Goal: Information Seeking & Learning: Learn about a topic

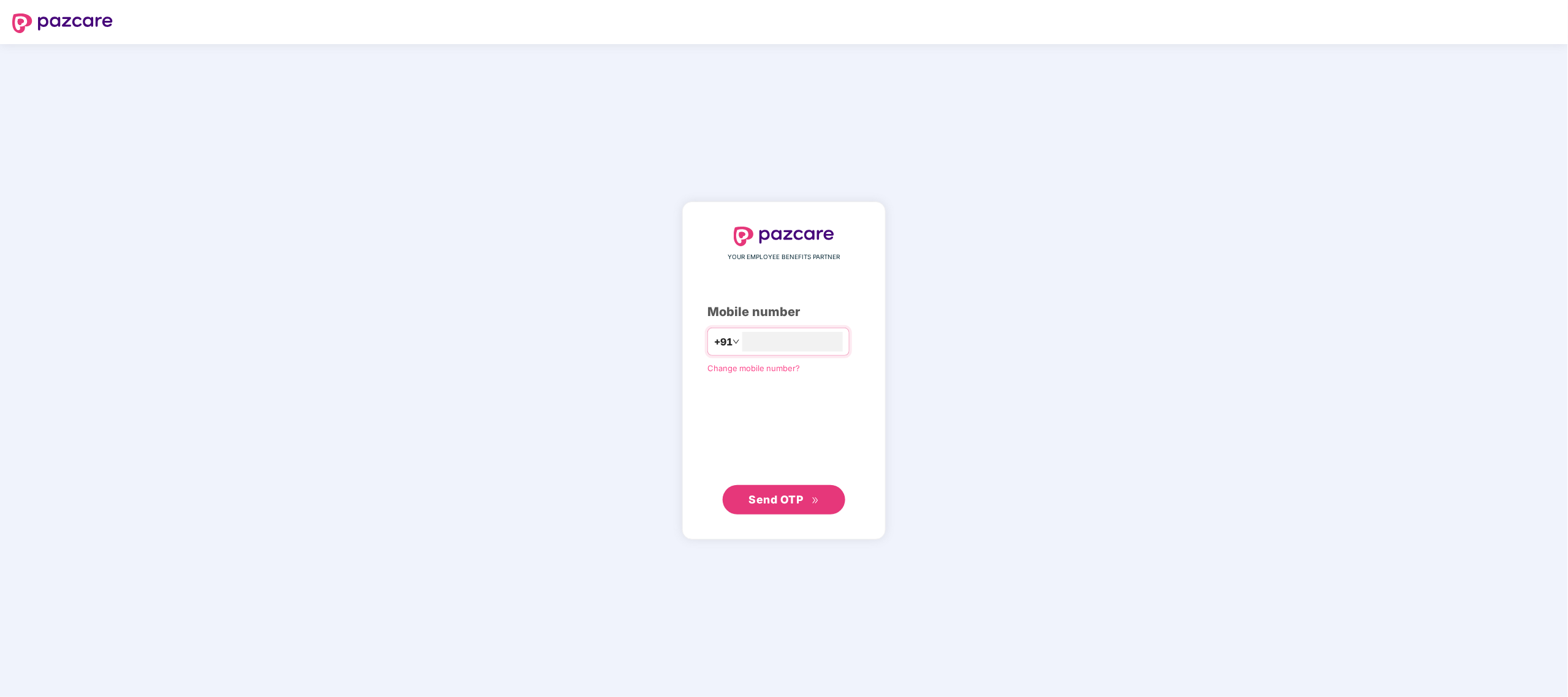
type input "*"
type input "**********"
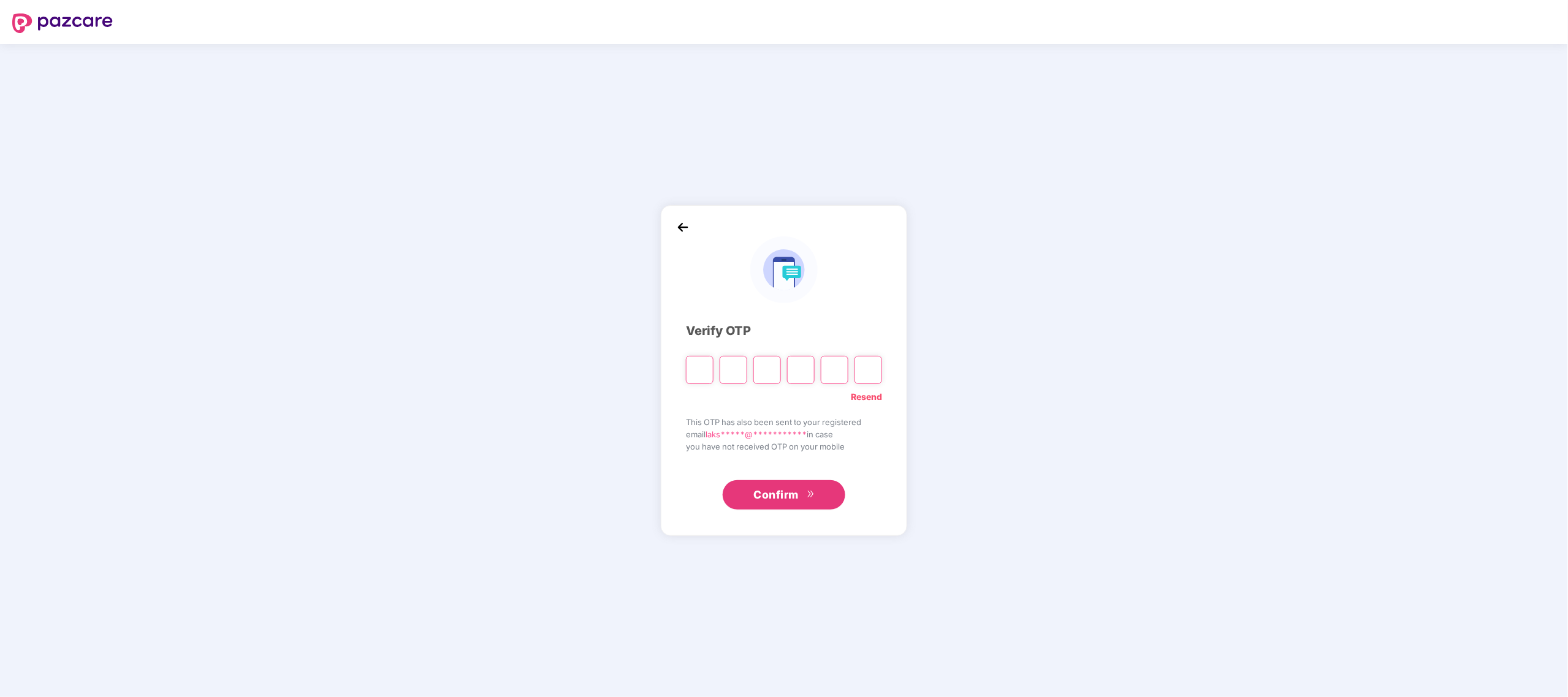
type input "*"
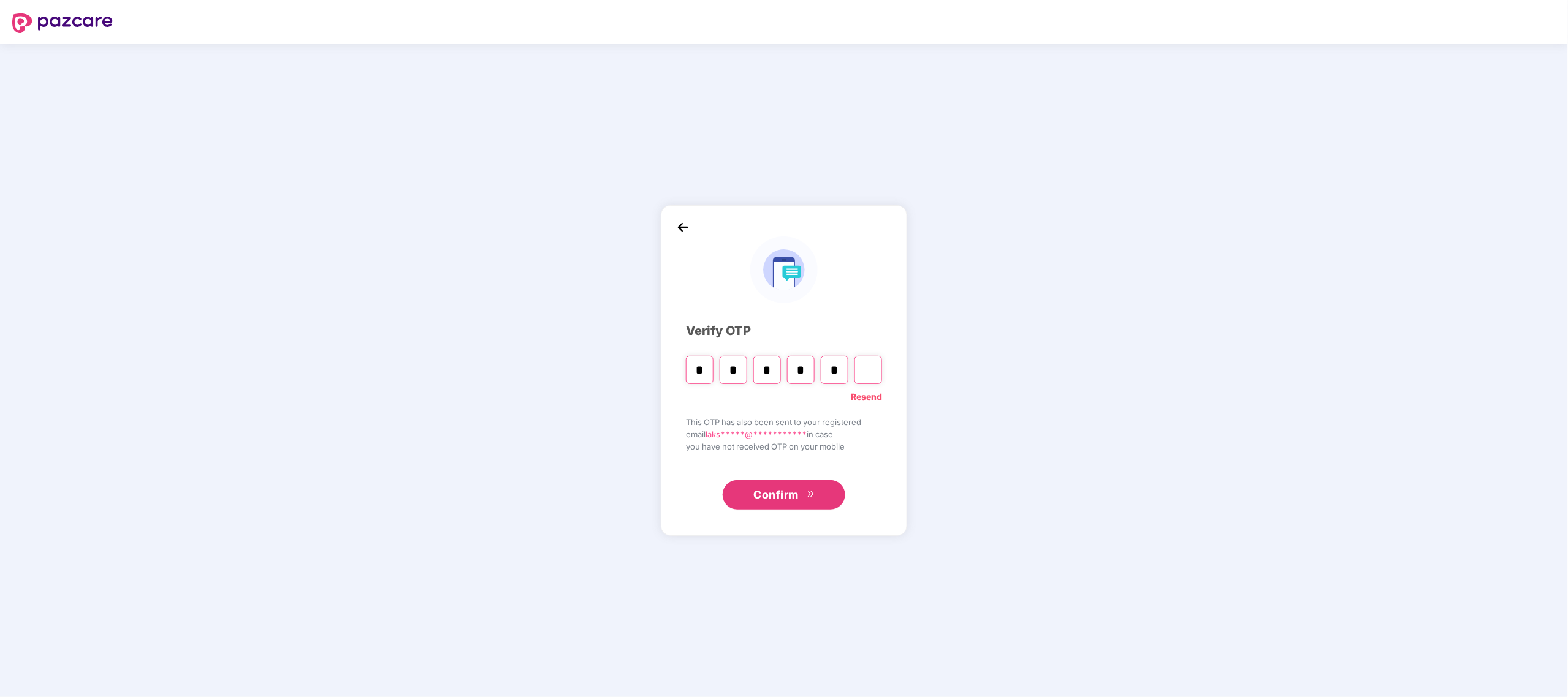
type input "*"
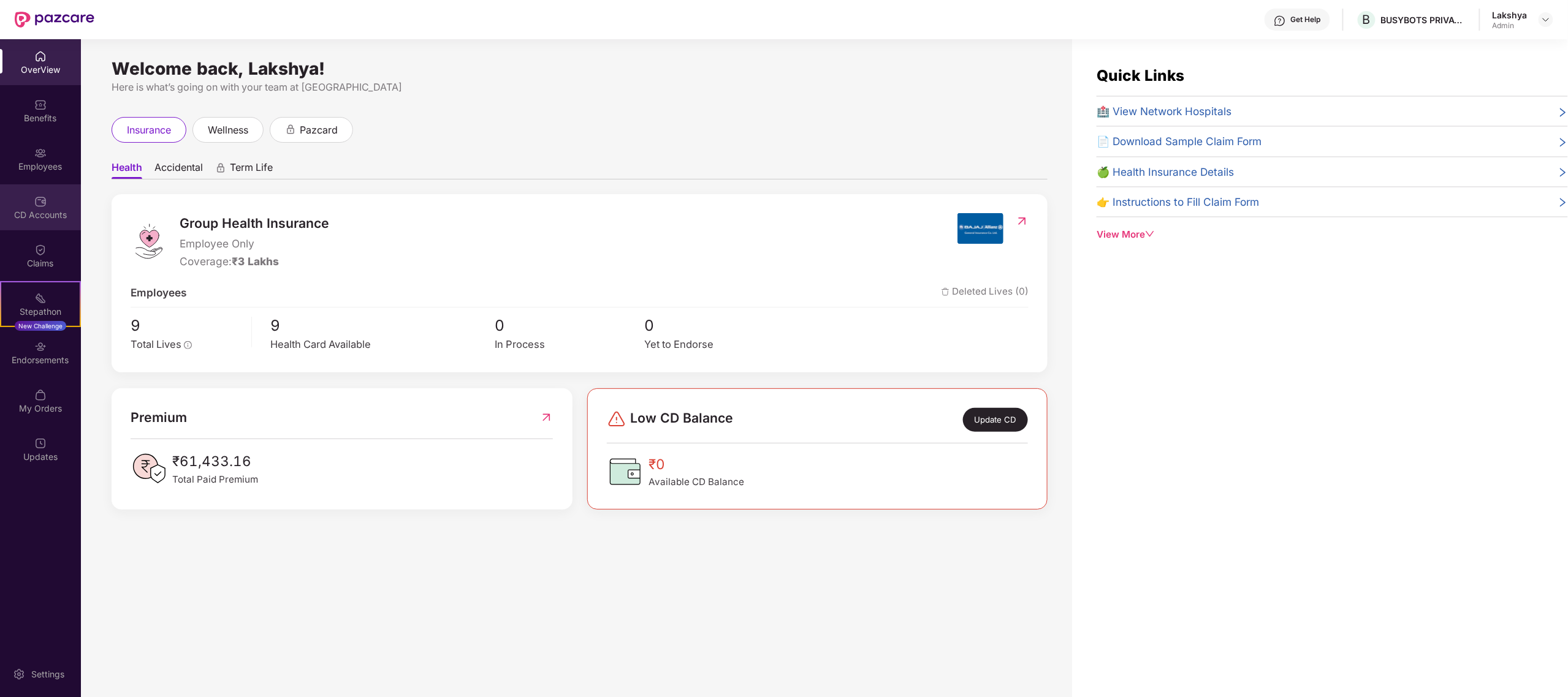
click at [44, 209] on div "CD Accounts" at bounding box center [40, 215] width 81 height 13
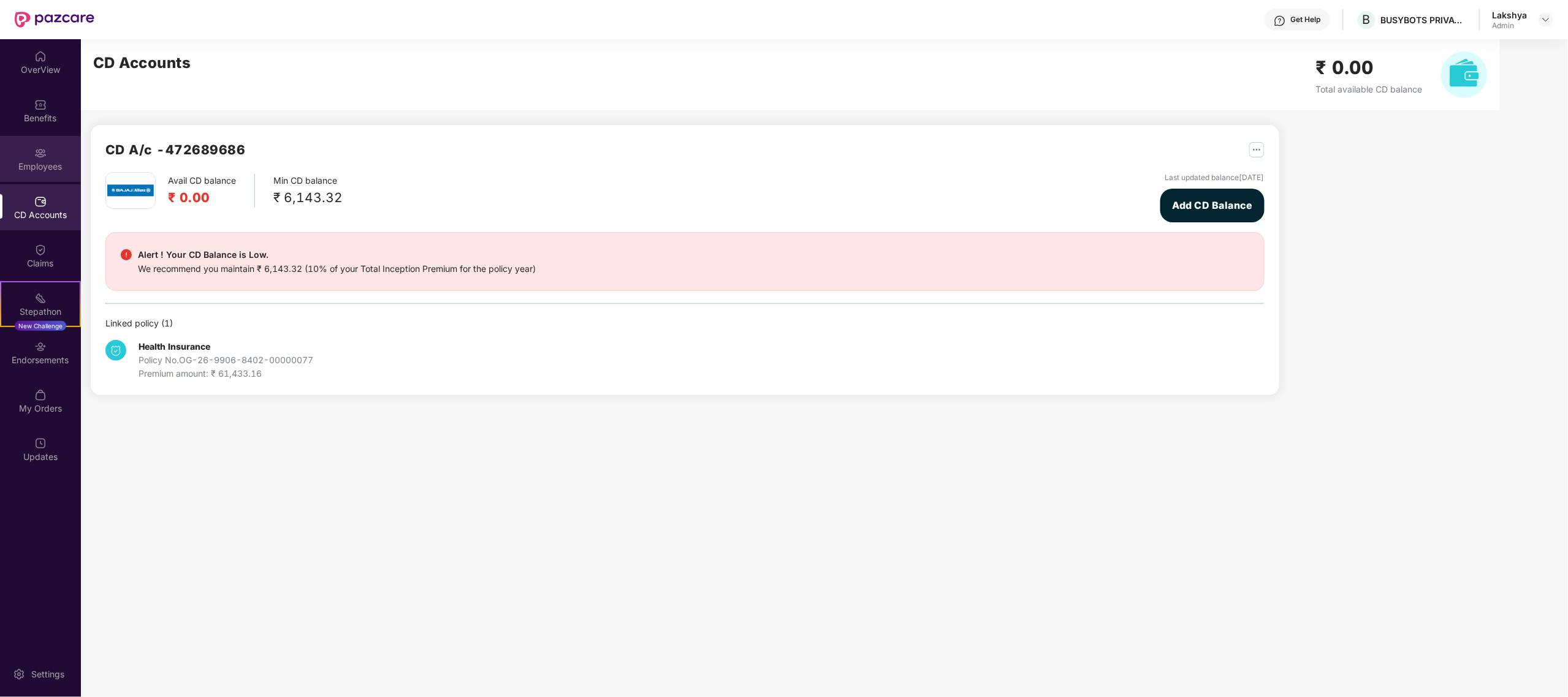
click at [45, 148] on img at bounding box center [41, 153] width 13 height 13
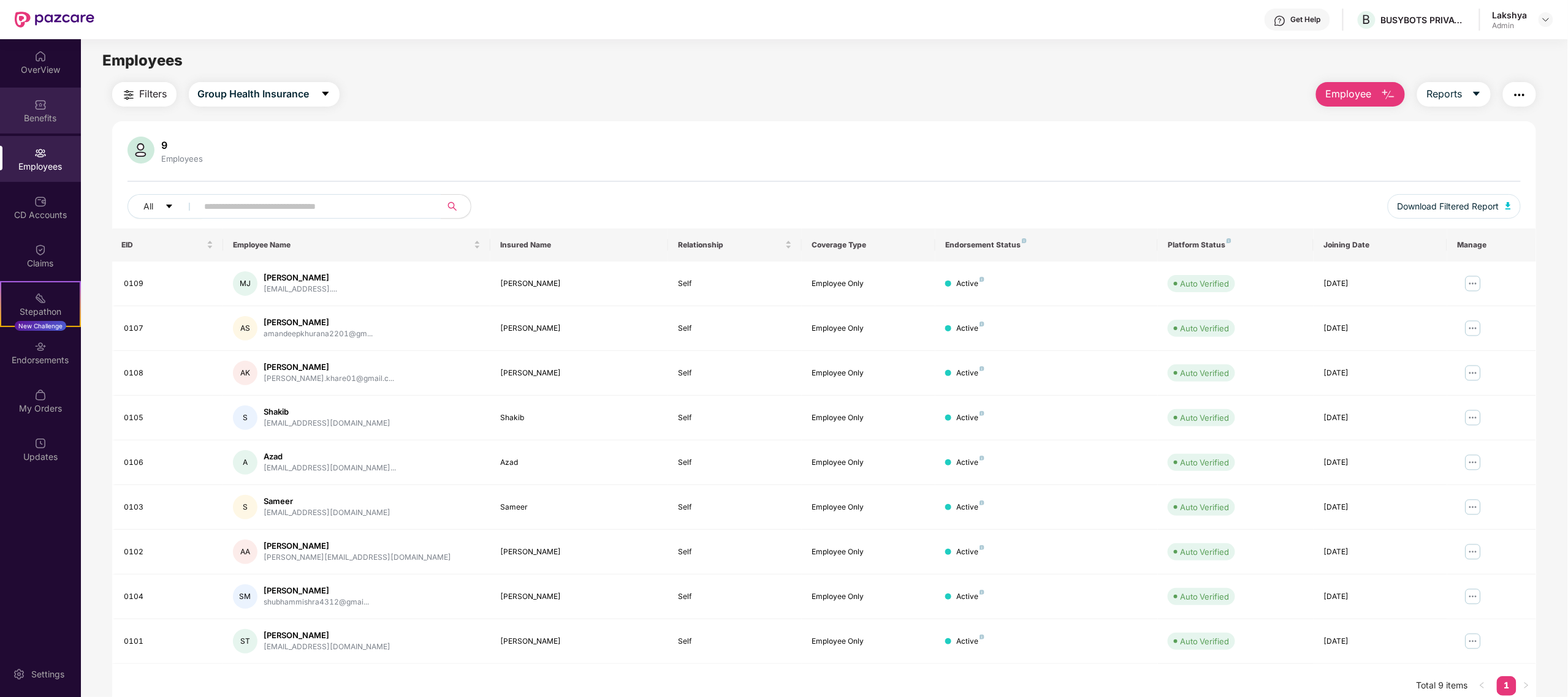
click at [45, 88] on div "Benefits" at bounding box center [40, 111] width 81 height 46
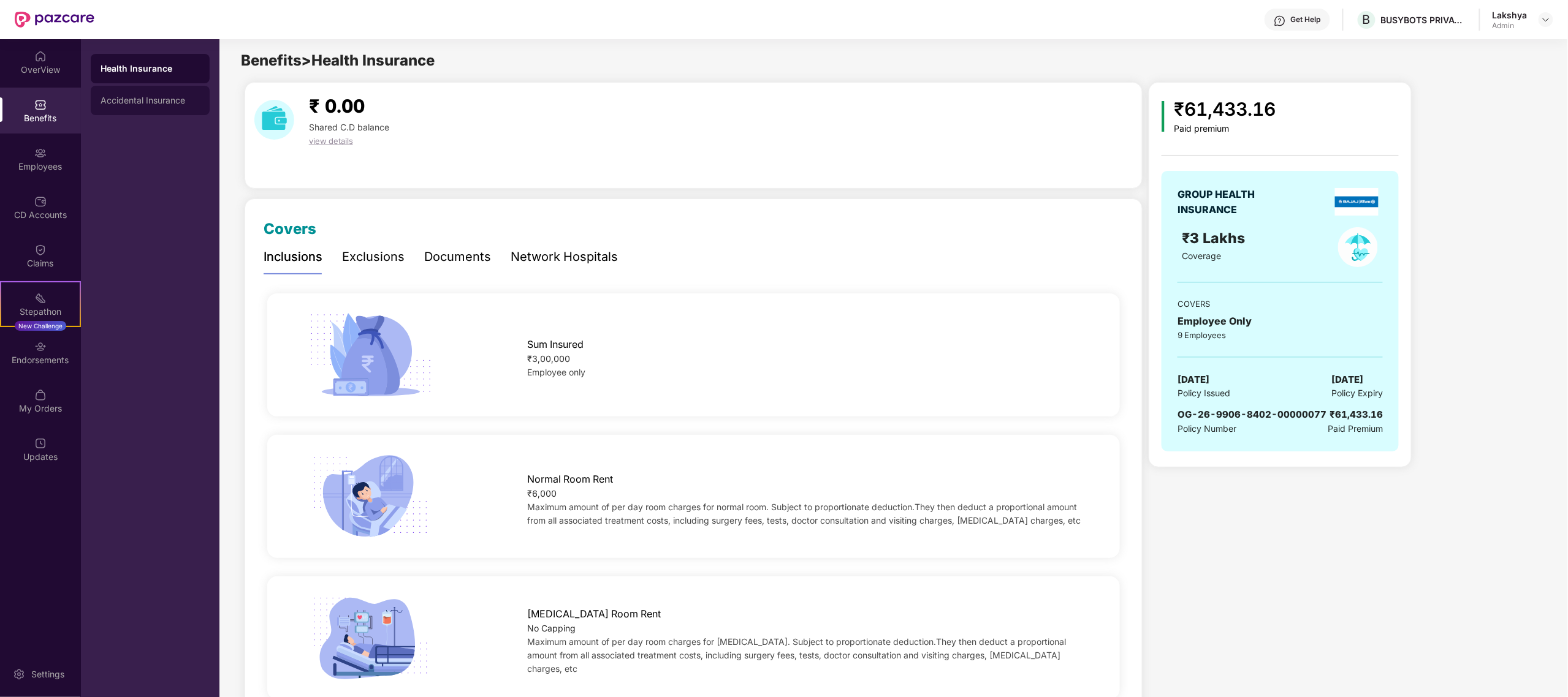
click at [150, 98] on div "Accidental Insurance" at bounding box center [150, 101] width 99 height 10
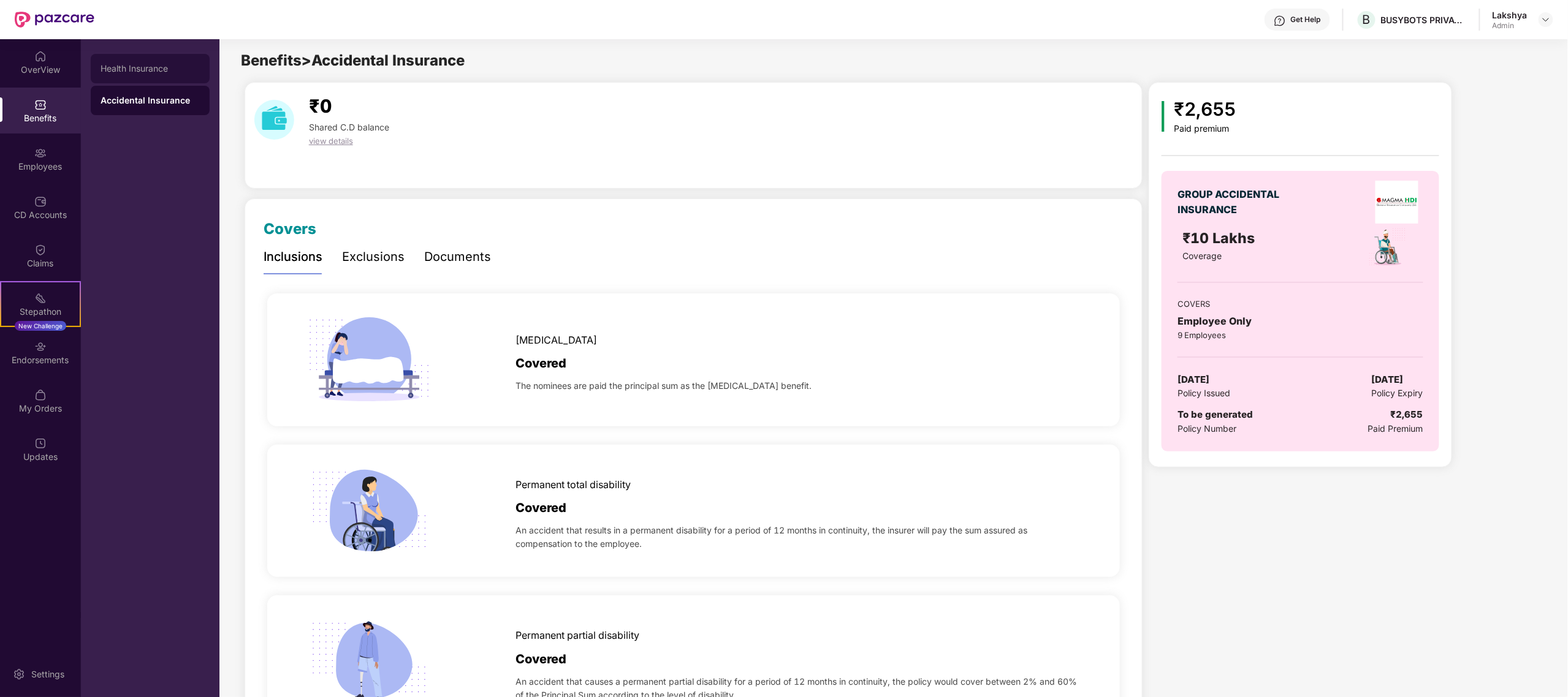
click at [154, 70] on div "Health Insurance" at bounding box center [150, 69] width 99 height 10
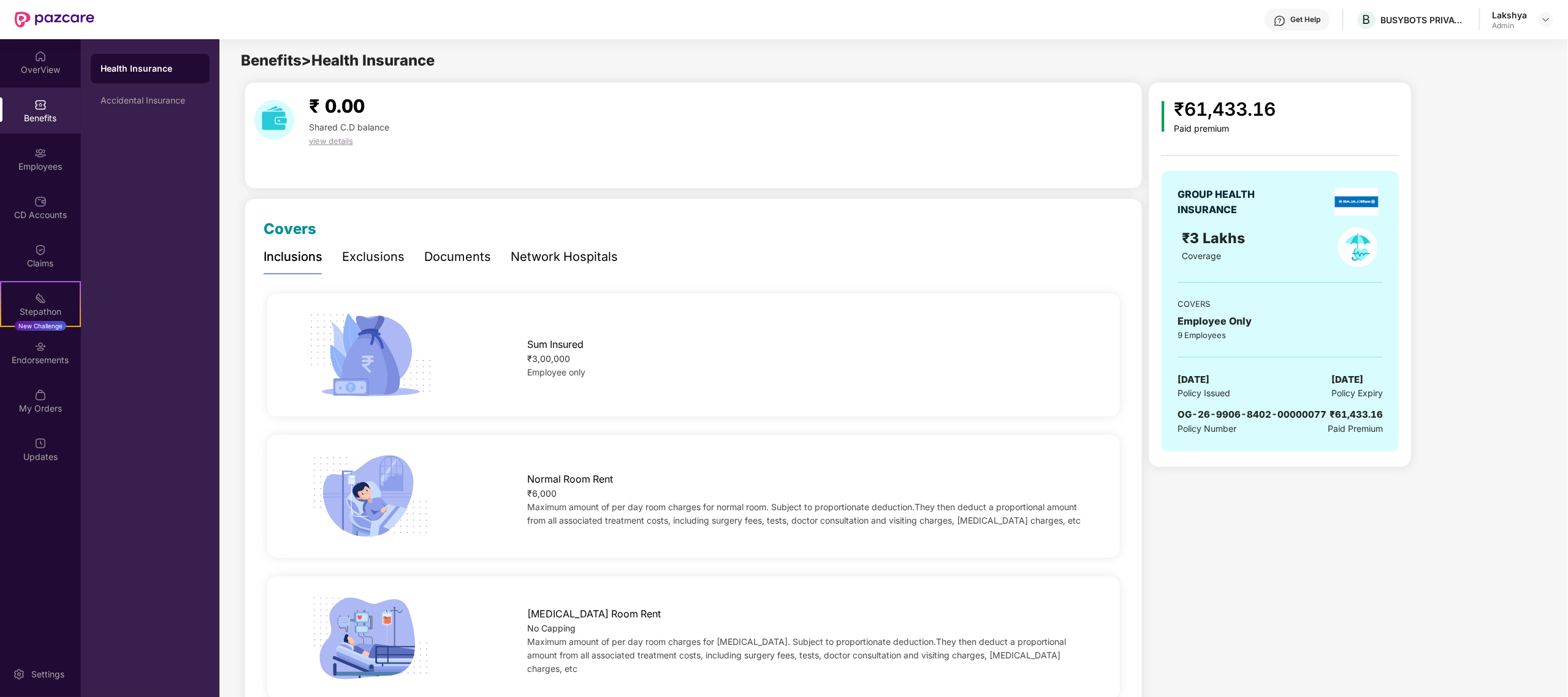
click at [461, 256] on div "Documents" at bounding box center [457, 257] width 67 height 19
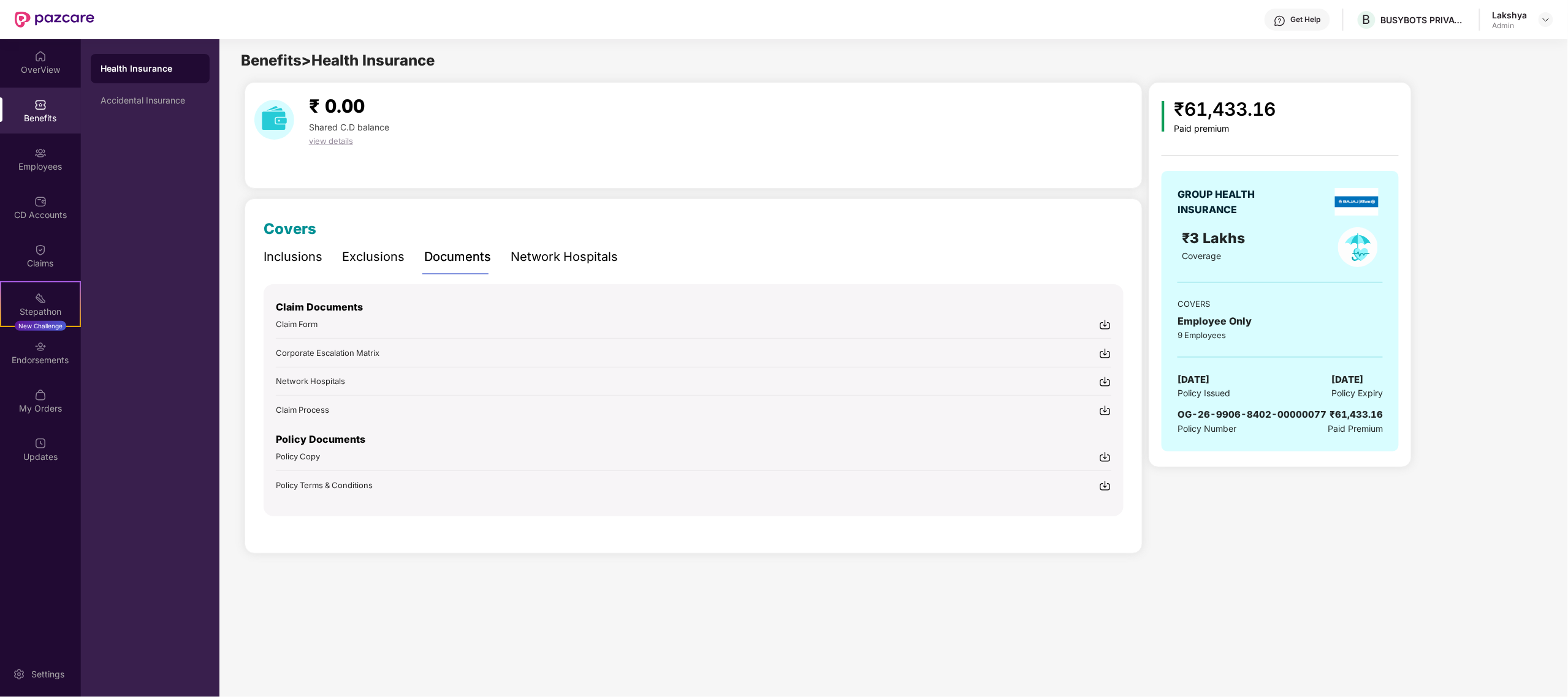
click at [555, 255] on div "Network Hospitals" at bounding box center [565, 257] width 108 height 19
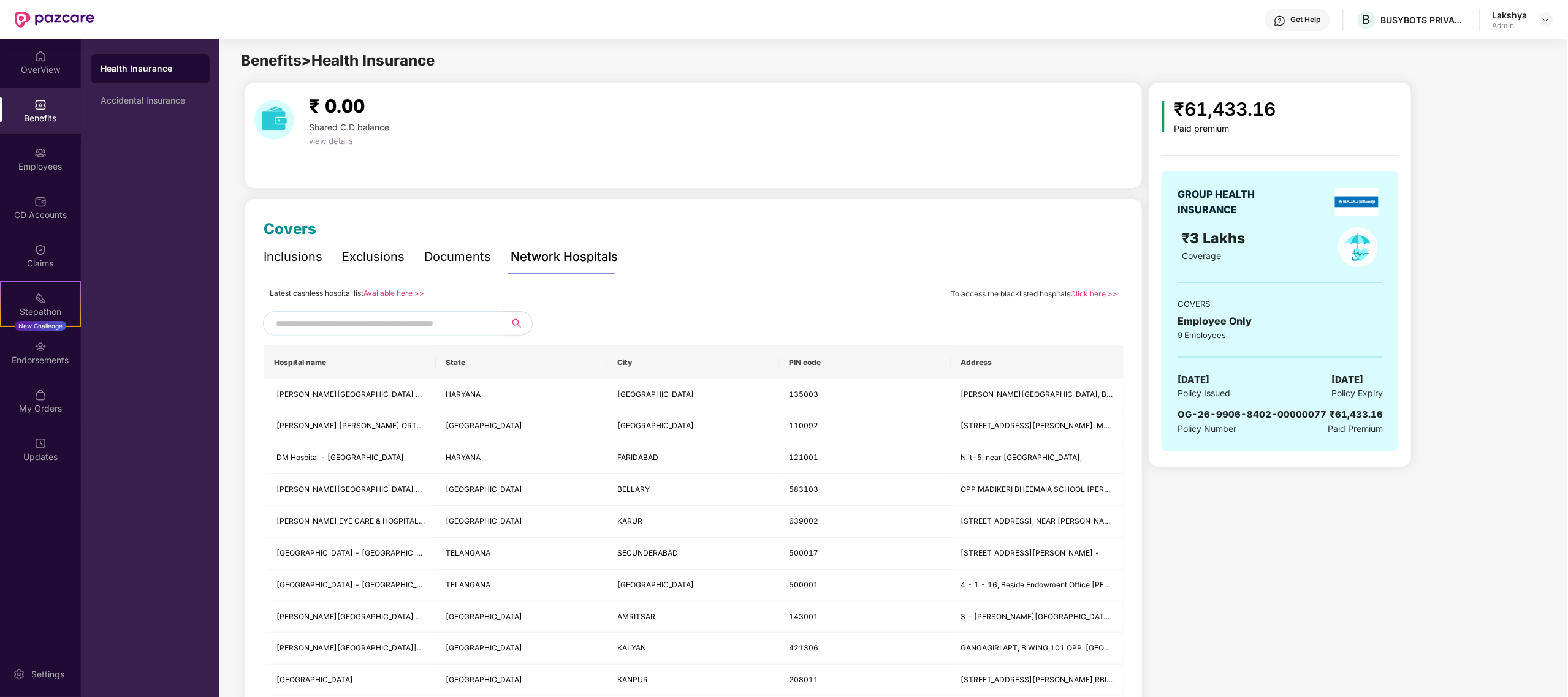
click at [445, 258] on div "Documents" at bounding box center [457, 257] width 67 height 19
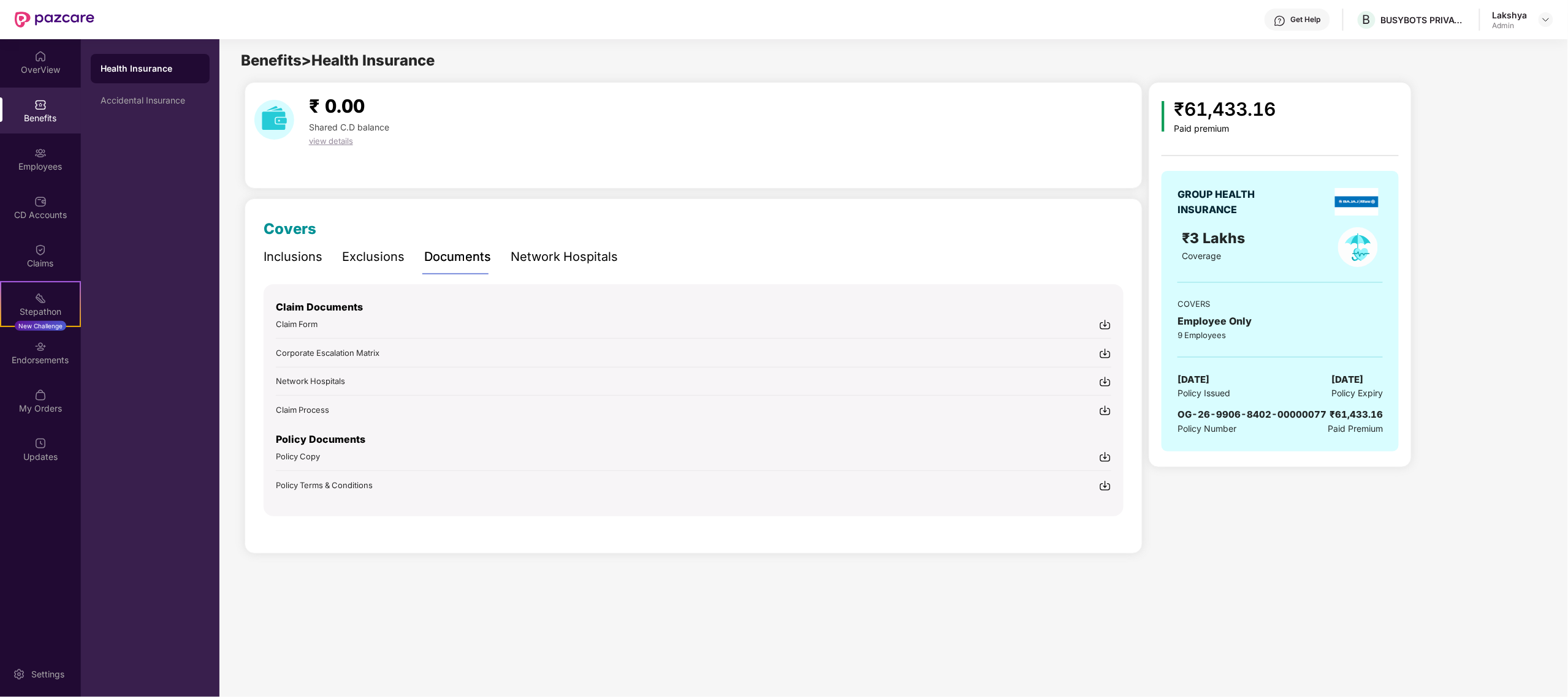
click at [1107, 456] on img at bounding box center [1106, 457] width 13 height 13
click at [1104, 484] on img at bounding box center [1106, 486] width 13 height 13
click at [306, 253] on div "Inclusions" at bounding box center [293, 257] width 59 height 19
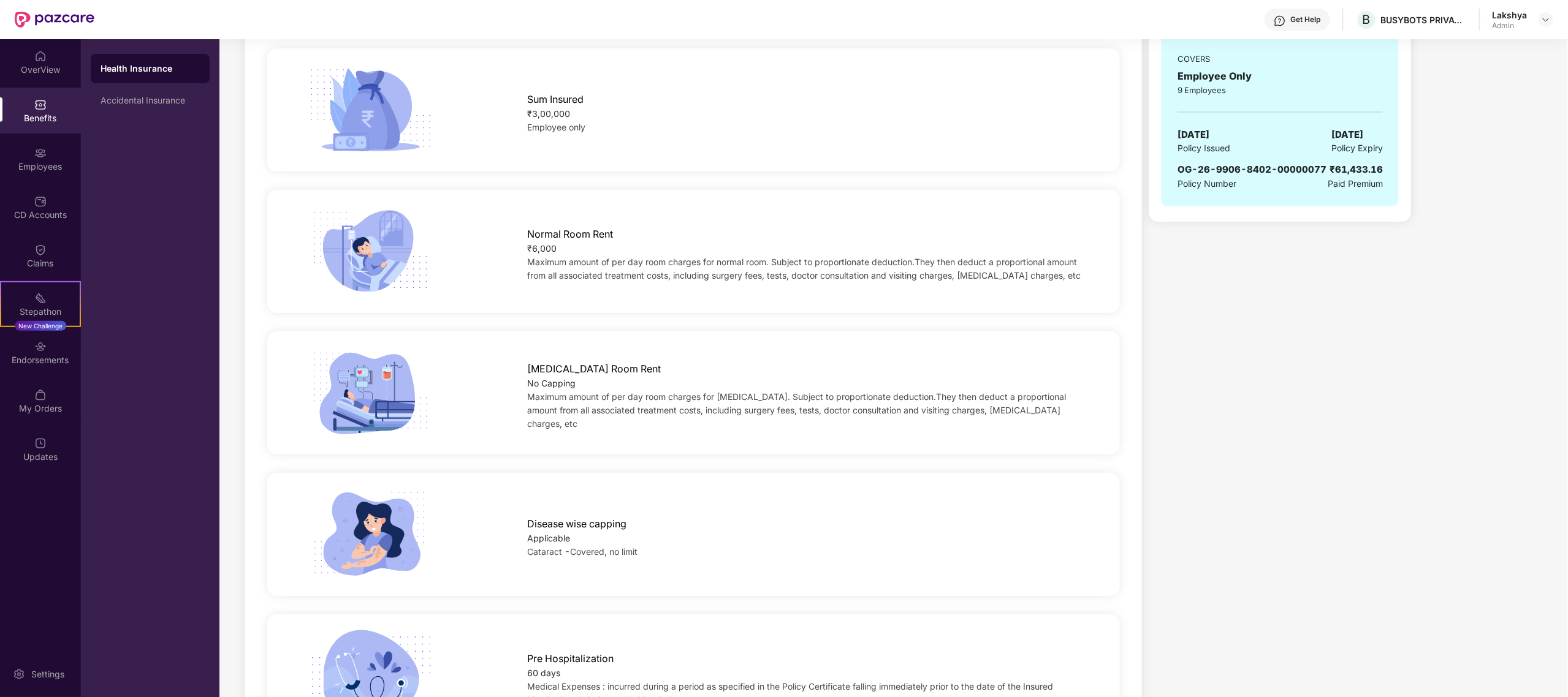
scroll to position [123, 0]
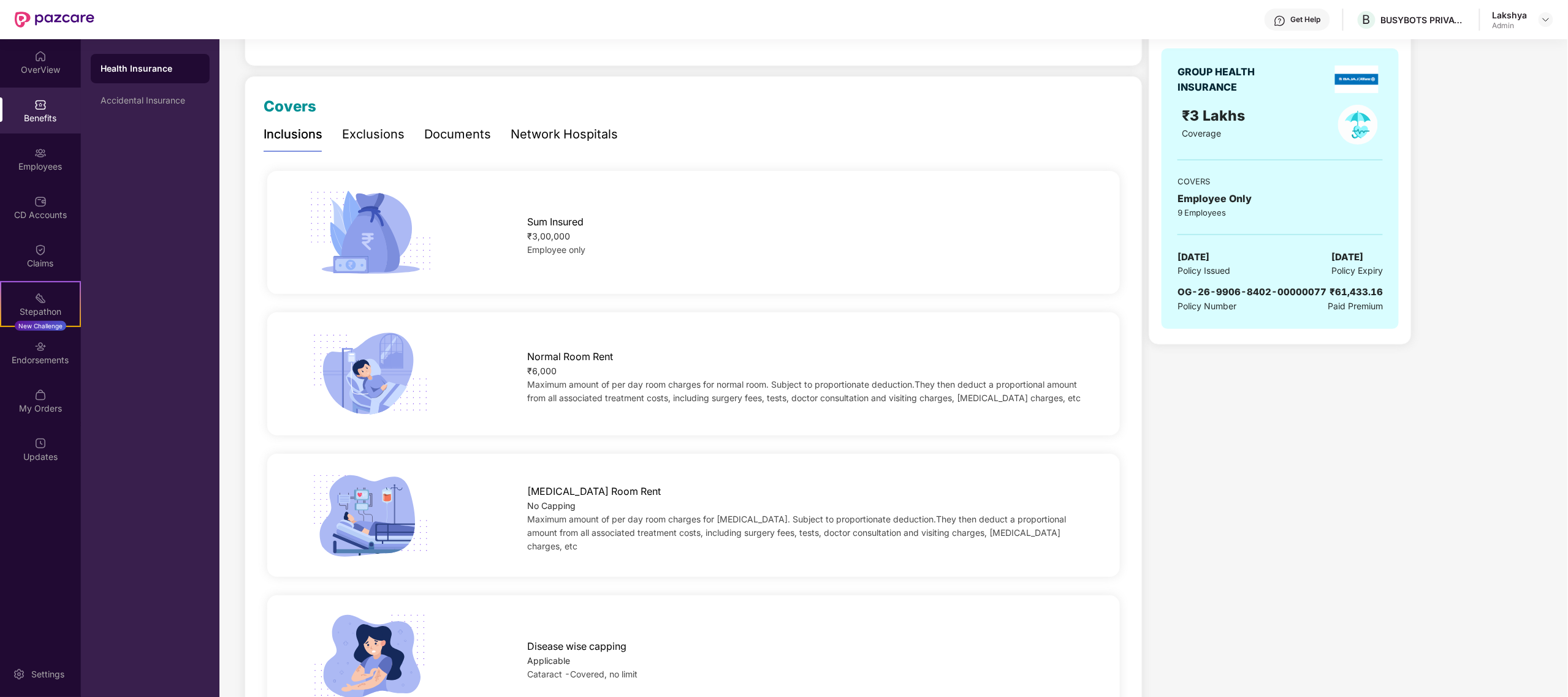
click at [465, 132] on div "Documents" at bounding box center [457, 134] width 67 height 19
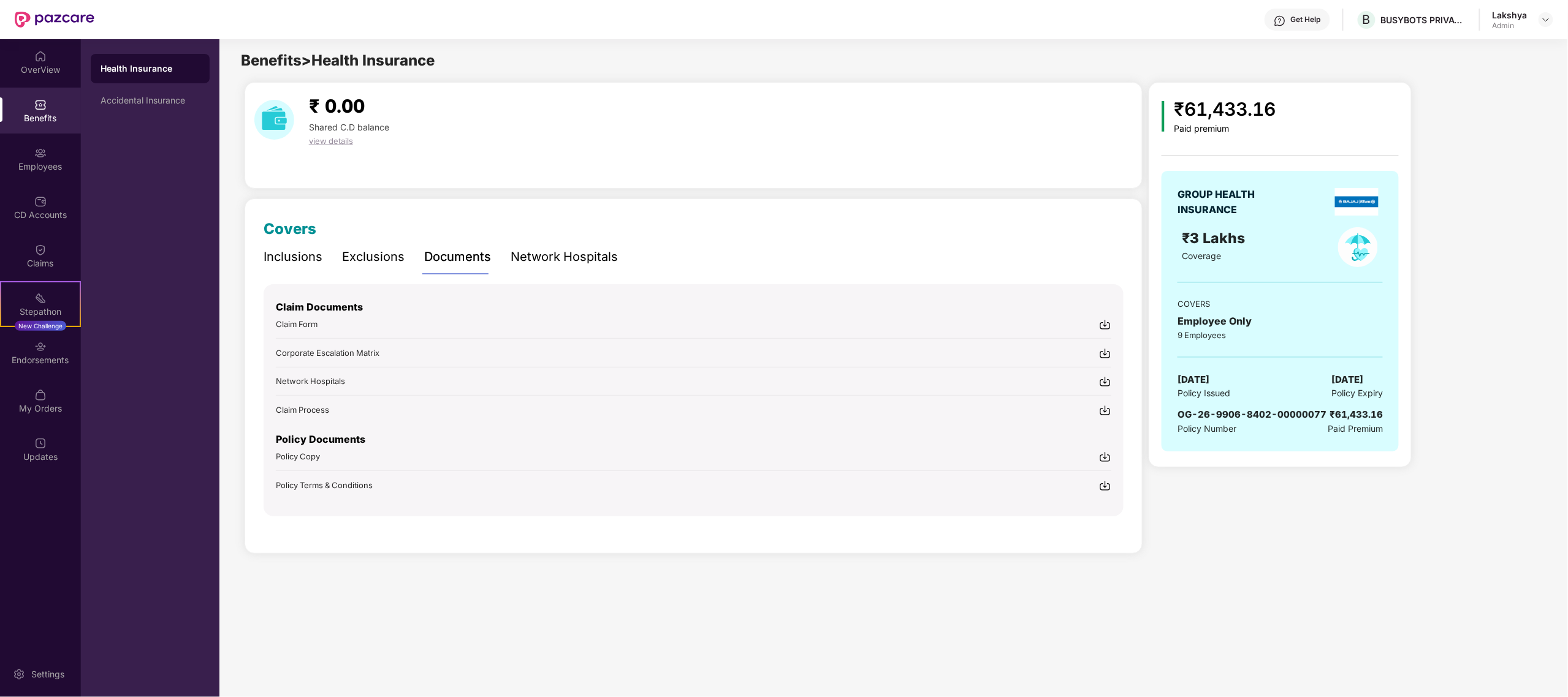
scroll to position [0, 0]
click at [1105, 456] on img at bounding box center [1106, 457] width 13 height 13
click at [1105, 351] on img at bounding box center [1106, 354] width 13 height 13
